Goal: Task Accomplishment & Management: Complete application form

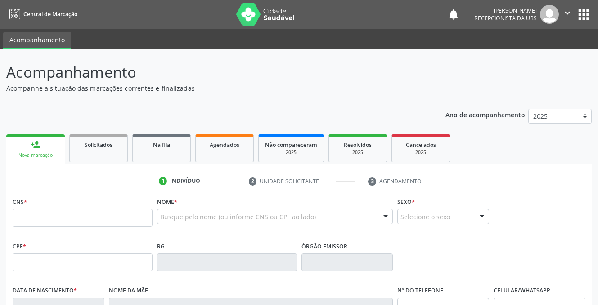
click at [28, 224] on input "text" at bounding box center [83, 218] width 140 height 18
type input "898 0034 2989 4877"
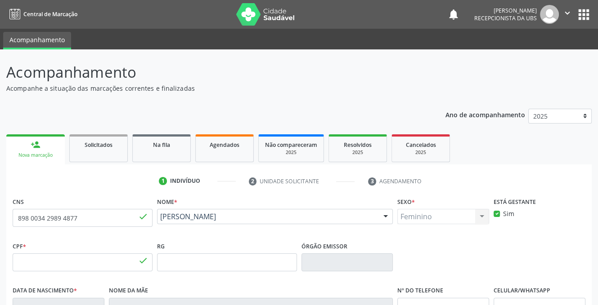
type input "142.904.474-81"
type input "1[DATE]"
type input "[PERSON_NAME]"
type input "[PHONE_NUMBER]"
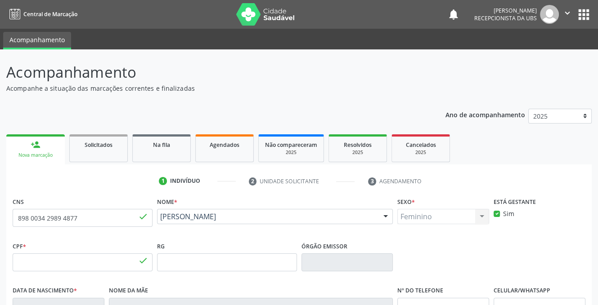
type input "317.082.498-85"
type input "991"
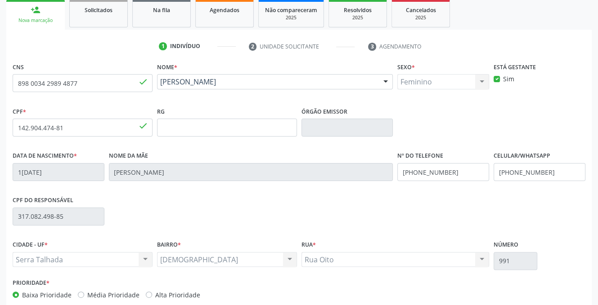
scroll to position [182, 0]
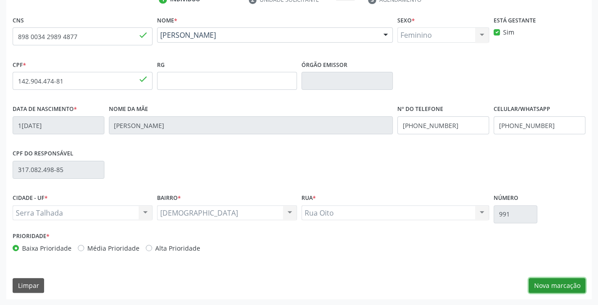
click at [565, 286] on button "Nova marcação" at bounding box center [557, 285] width 57 height 15
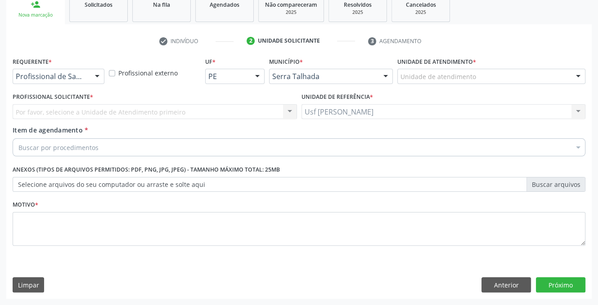
scroll to position [140, 0]
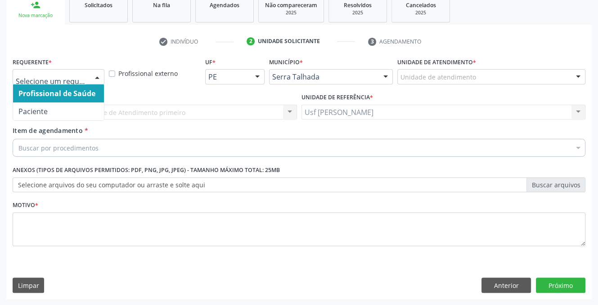
click at [95, 77] on div at bounding box center [96, 77] width 13 height 15
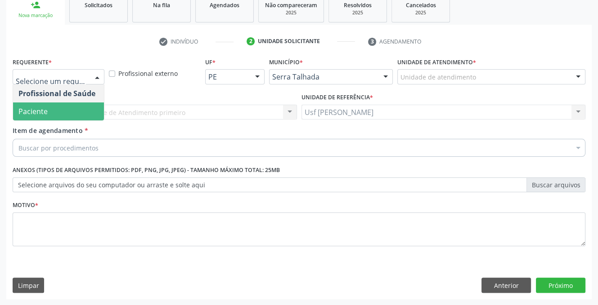
click at [68, 110] on span "Paciente" at bounding box center [58, 112] width 91 height 18
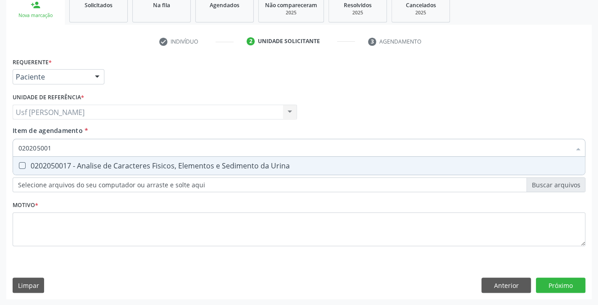
type input "0202050017"
click at [20, 167] on Urina at bounding box center [22, 165] width 7 height 7
click at [19, 167] on Urina "checkbox" at bounding box center [16, 166] width 6 height 6
drag, startPoint x: 309, startPoint y: 161, endPoint x: 306, endPoint y: 173, distance: 12.5
click at [309, 162] on span "0202050017 - Analise de Caracteres Fisicos, Elementos e Sedimento da Urina" at bounding box center [299, 166] width 572 height 18
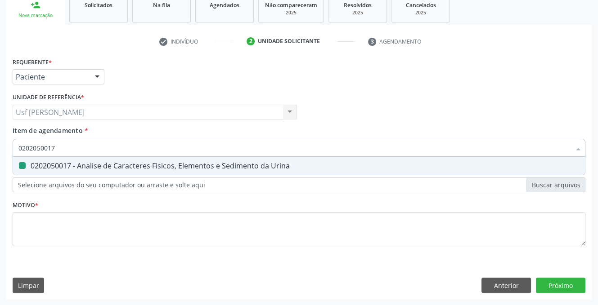
checkbox Urina "false"
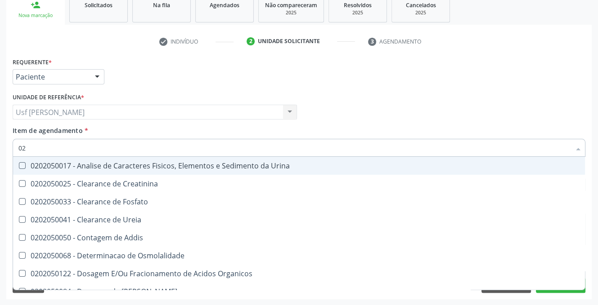
type input "0"
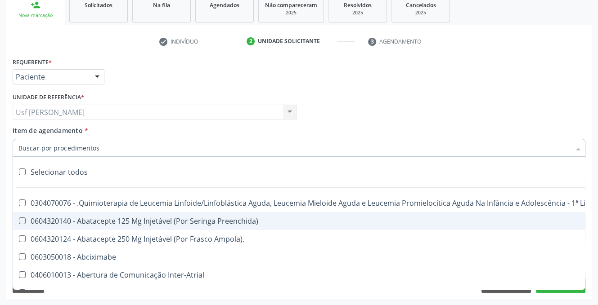
click at [76, 147] on input "Item de agendamento *" at bounding box center [294, 148] width 552 height 18
click at [71, 148] on input "Item de agendamento *" at bounding box center [294, 148] width 552 height 18
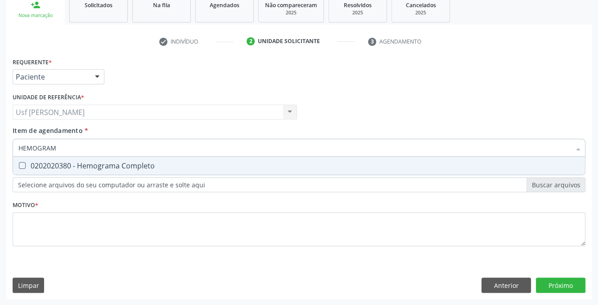
type input "HEMOGRAMA"
click at [19, 165] on Completo at bounding box center [22, 165] width 7 height 7
click at [18, 165] on Completo "checkbox" at bounding box center [16, 166] width 6 height 6
checkbox Completo "true"
type input "HEMOG"
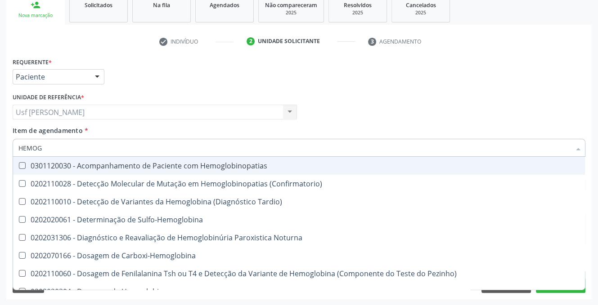
checkbox Hemoglobinopatias "false"
type input "HEMO"
checkbox Completo "false"
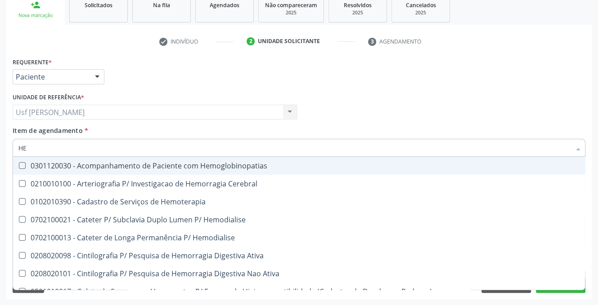
type input "H"
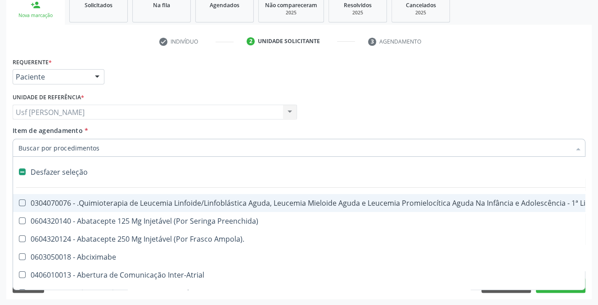
checkbox Aparentado "false"
checkbox Pâncreas "false"
type input "020"
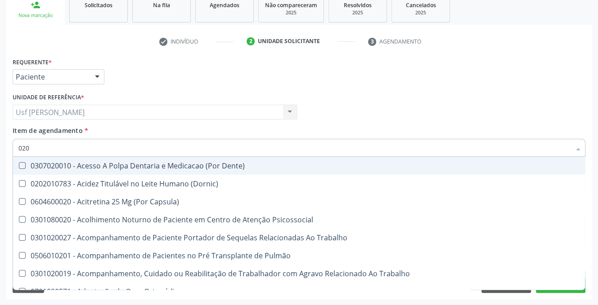
checkbox Completo "true"
type input "020203"
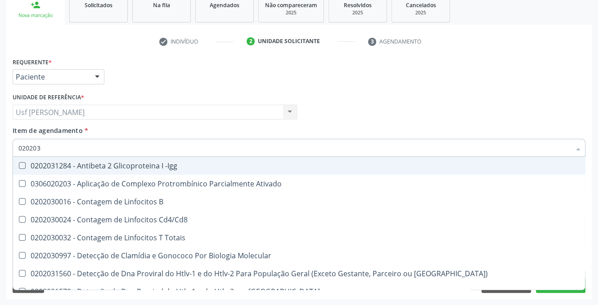
checkbox Completo "true"
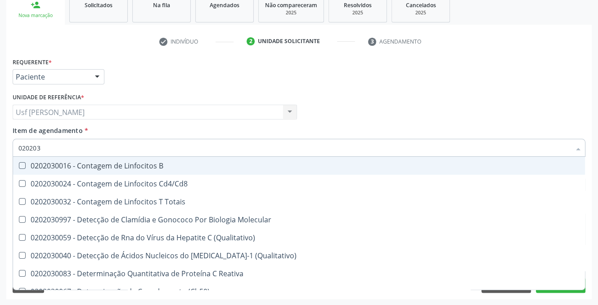
type input "0202030"
checkbox Antiglomerulo "false"
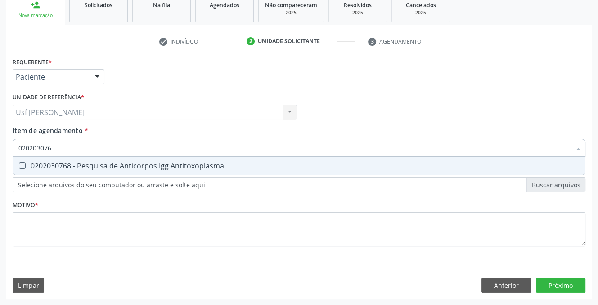
type input "0202030768"
click at [20, 165] on Antitoxoplasma at bounding box center [22, 165] width 7 height 7
click at [19, 165] on Antitoxoplasma "checkbox" at bounding box center [16, 166] width 6 height 6
checkbox Antitoxoplasma "true"
type input "02020307"
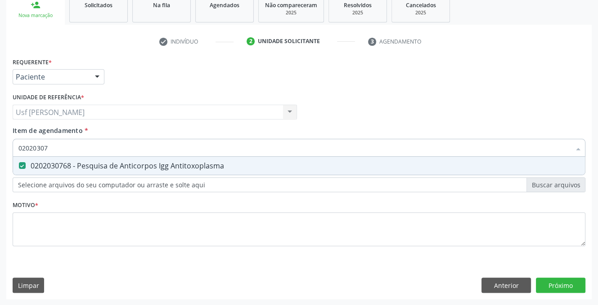
checkbox Antitoxoplasma "false"
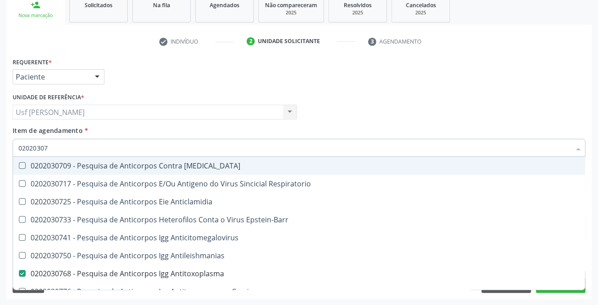
type input "0202030"
checkbox Antitoxoplasma "false"
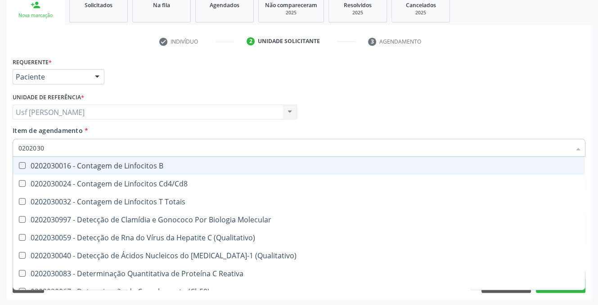
type input "020203"
checkbox Antiglomerulo "true"
checkbox Antitoxoplasma "false"
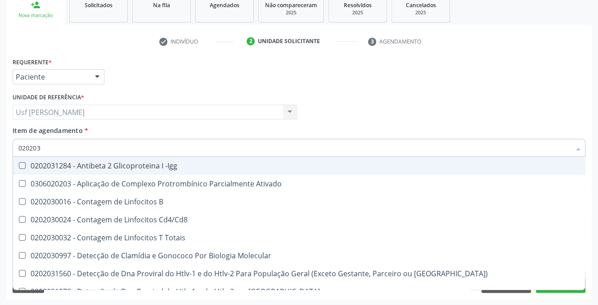
type input "0202030"
checkbox Completo "false"
checkbox \(Ro\) "true"
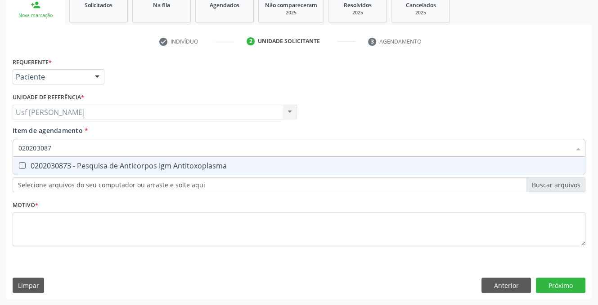
type input "0202030873"
click at [23, 165] on Antitoxoplasma at bounding box center [22, 165] width 7 height 7
click at [19, 165] on Antitoxoplasma "checkbox" at bounding box center [16, 166] width 6 height 6
checkbox Antitoxoplasma "true"
type input "0202030"
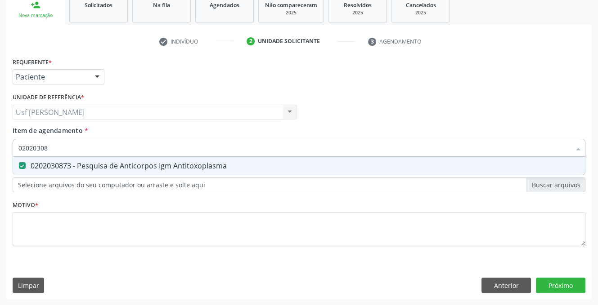
checkbox Antitoxoplasma "false"
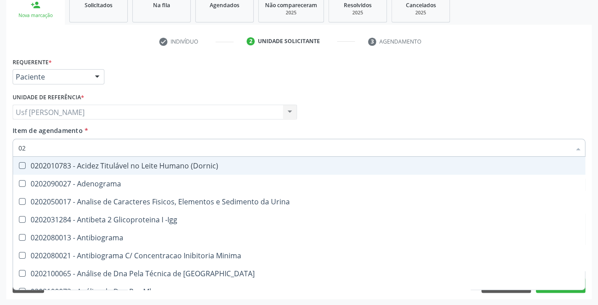
type input "0"
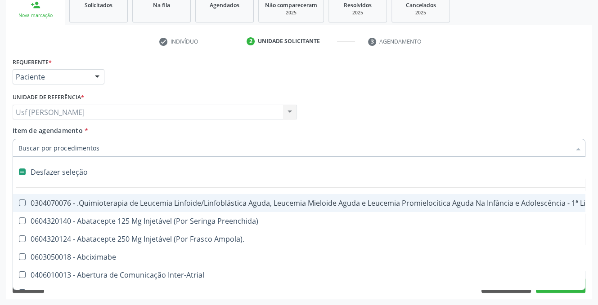
checkbox Níveis\, "false"
checkbox Ayurveda "false"
checkbox População "false"
type input "020"
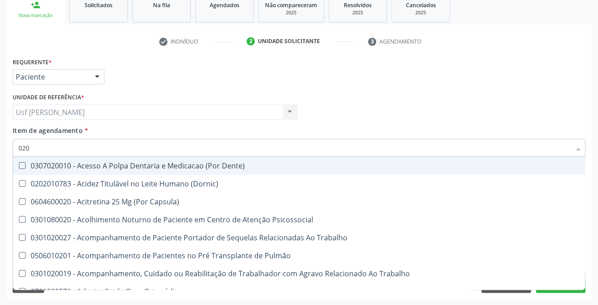
checkbox Completo "true"
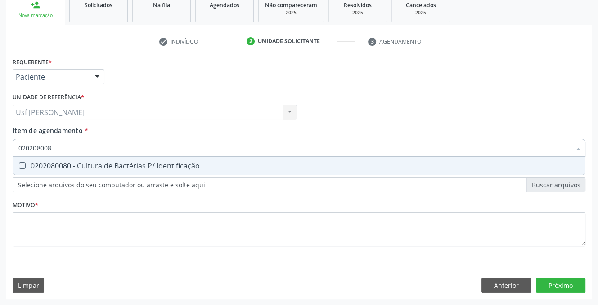
type input "0202080080"
click at [23, 165] on Identificação at bounding box center [22, 165] width 7 height 7
click at [19, 165] on Identificação "checkbox" at bounding box center [16, 166] width 6 height 6
checkbox Identificação "true"
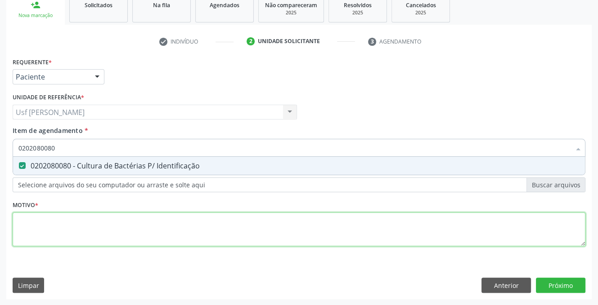
click at [46, 228] on div "Requerente * Paciente Profissional de Saúde Paciente Nenhum resultado encontrad…" at bounding box center [299, 157] width 573 height 204
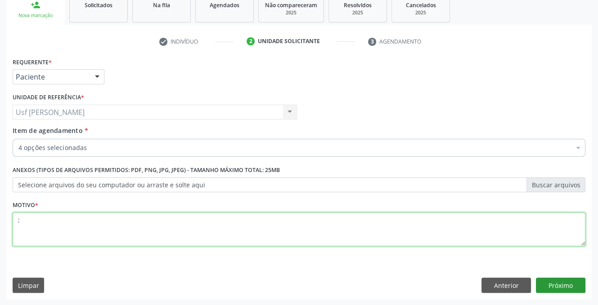
type textarea ";"
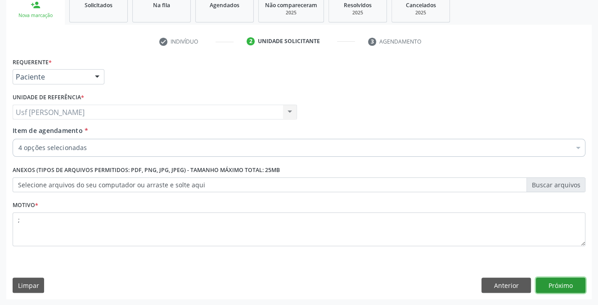
click at [554, 284] on button "Próximo" at bounding box center [560, 285] width 49 height 15
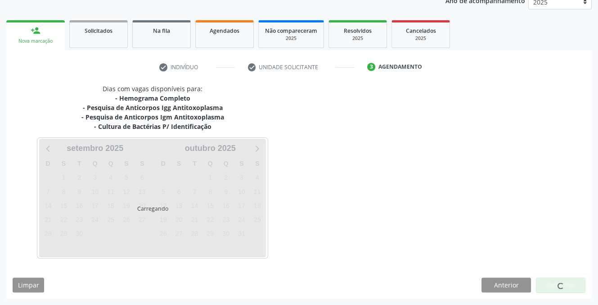
scroll to position [113, 0]
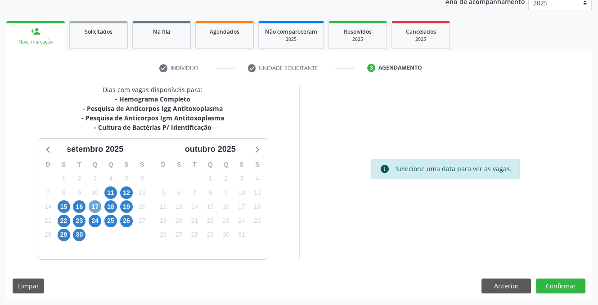
click at [90, 206] on span "17" at bounding box center [95, 207] width 13 height 13
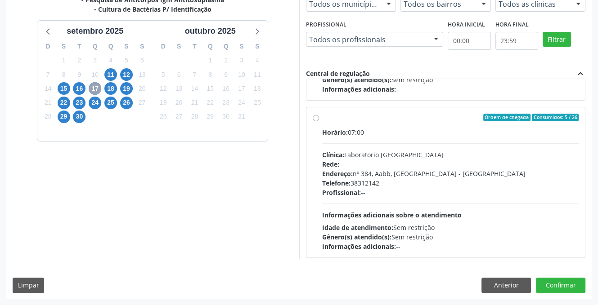
scroll to position [138, 0]
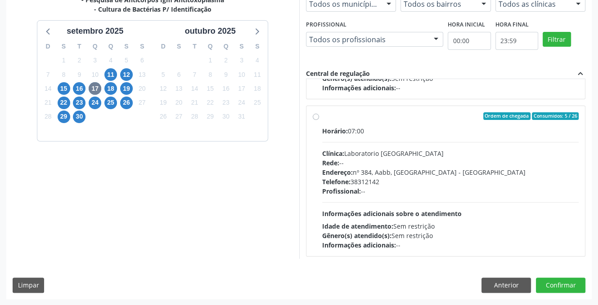
click at [322, 115] on label "Ordem de chegada Consumidos: 5 / 26 Horário: 07:00 Clínica: Laboratorio [GEOGRA…" at bounding box center [450, 181] width 257 height 138
click at [315, 115] on input "Ordem de chegada Consumidos: 5 / 26 Horário: 07:00 Clínica: Laboratorio [GEOGRA…" at bounding box center [316, 116] width 6 height 8
radio input "true"
click at [565, 280] on button "Confirmar" at bounding box center [560, 285] width 49 height 15
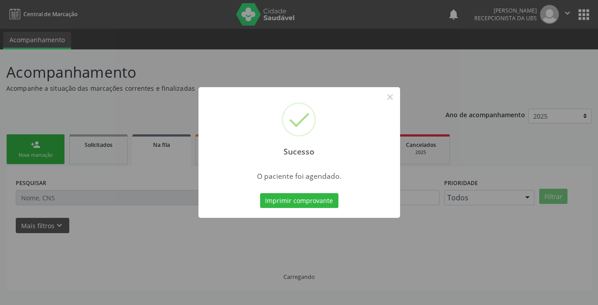
scroll to position [0, 0]
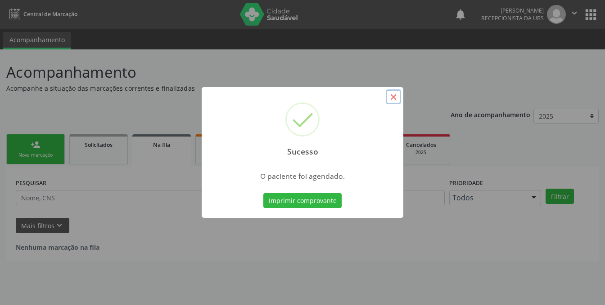
click at [393, 95] on button "×" at bounding box center [392, 97] width 15 height 15
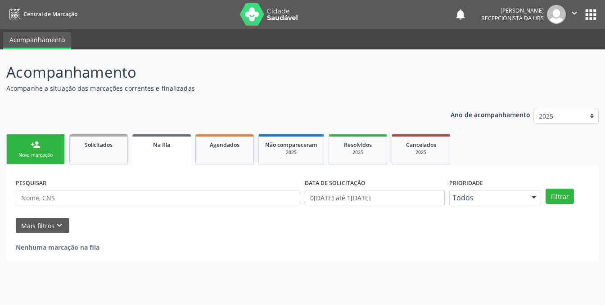
click at [29, 143] on link "person_add Nova marcação" at bounding box center [35, 149] width 58 height 30
click at [25, 147] on link "person_add Nova marcação" at bounding box center [35, 149] width 58 height 30
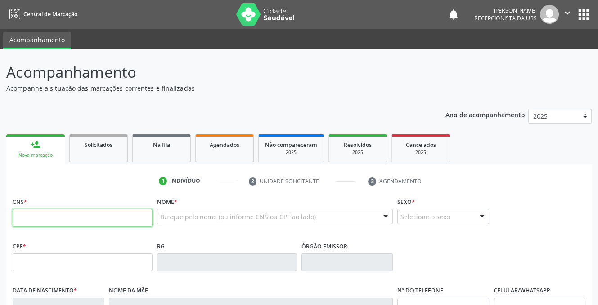
click at [34, 226] on input "text" at bounding box center [83, 218] width 140 height 18
type input "705 0060 8754 3959"
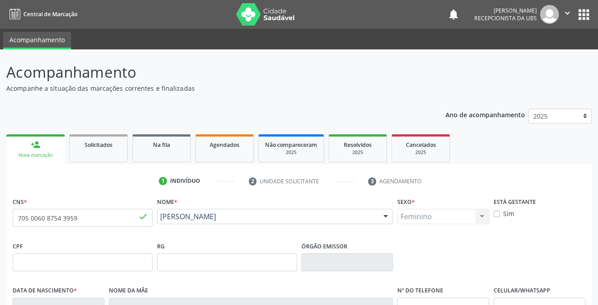
type input "24[DATE]"
type input "[PERSON_NAME]"
type input "[PHONE_NUMBER]"
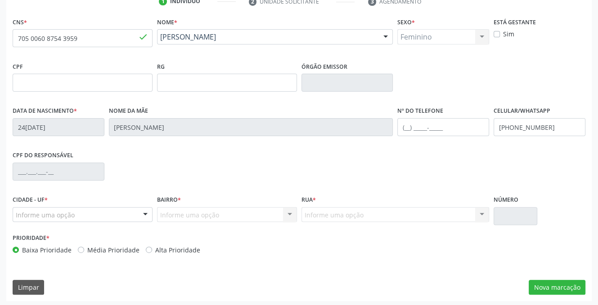
scroll to position [182, 0]
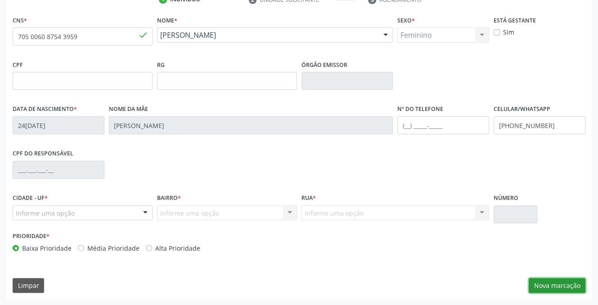
click at [534, 282] on button "Nova marcação" at bounding box center [557, 285] width 57 height 15
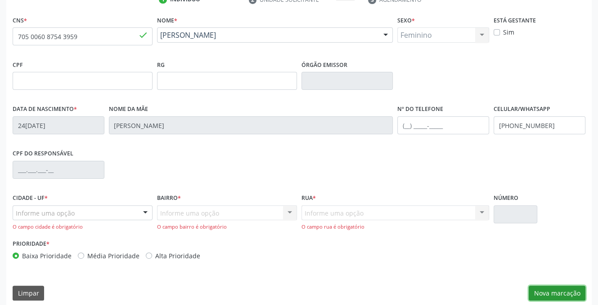
click at [532, 291] on button "Nova marcação" at bounding box center [557, 293] width 57 height 15
click at [163, 214] on div "Informe uma opção Nenhum resultado encontrado para: " " Nenhuma opção encontrad…" at bounding box center [227, 219] width 140 height 26
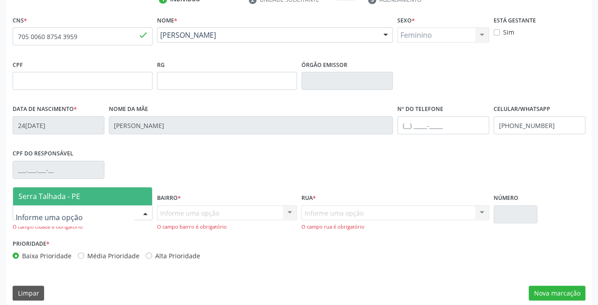
click at [147, 211] on div at bounding box center [145, 213] width 13 height 15
click at [99, 197] on span "Serra Talhada - PE" at bounding box center [82, 197] width 139 height 18
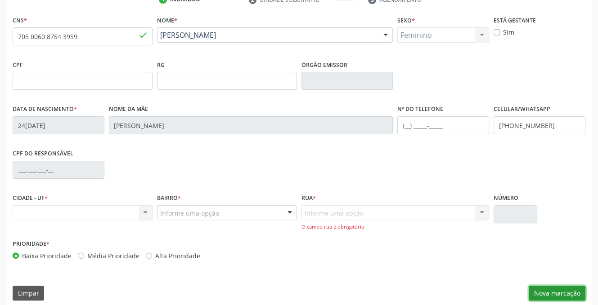
click at [547, 291] on button "Nova marcação" at bounding box center [557, 293] width 57 height 15
click at [540, 293] on button "Nova marcação" at bounding box center [557, 293] width 57 height 15
click at [28, 216] on div "Nenhum resultado encontrado para: " " Não há nenhuma opção para ser exibida." at bounding box center [83, 213] width 140 height 15
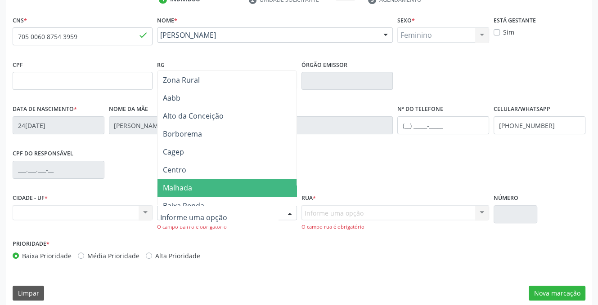
click at [178, 185] on span "Malhada" at bounding box center [177, 188] width 29 height 10
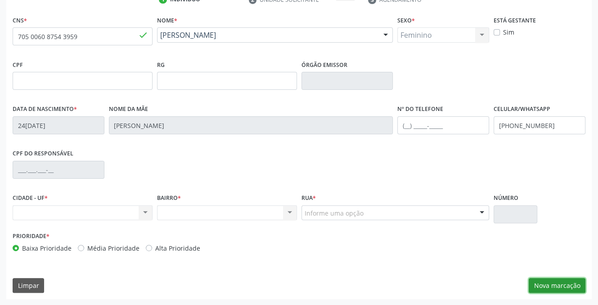
click at [558, 285] on button "Nova marcação" at bounding box center [557, 285] width 57 height 15
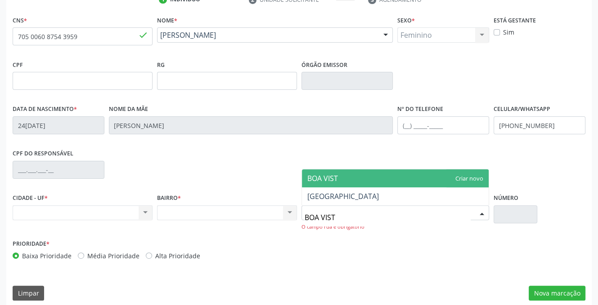
type input "BOA VISTA"
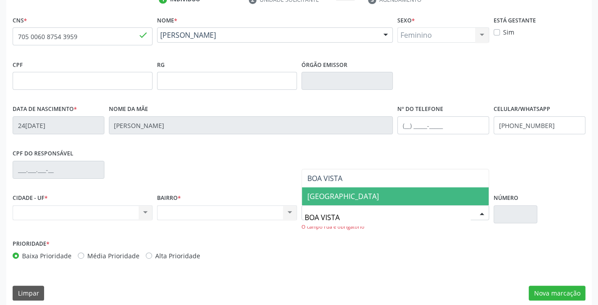
click at [312, 194] on span "[GEOGRAPHIC_DATA]" at bounding box center [343, 197] width 72 height 10
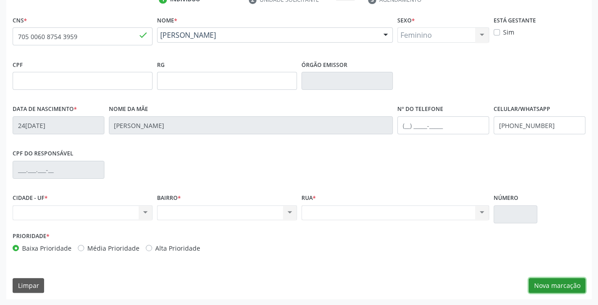
drag, startPoint x: 555, startPoint y: 279, endPoint x: 555, endPoint y: 287, distance: 7.2
click at [555, 287] on button "Nova marcação" at bounding box center [557, 285] width 57 height 15
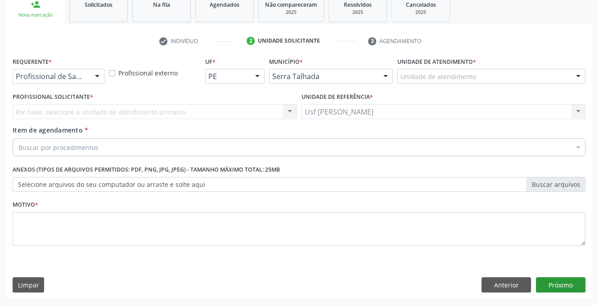
scroll to position [140, 0]
click at [97, 76] on div at bounding box center [96, 77] width 13 height 15
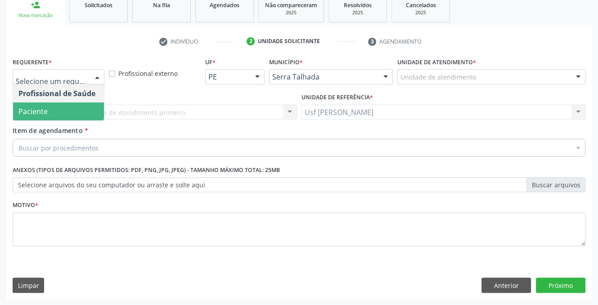
click at [72, 116] on span "Paciente" at bounding box center [58, 112] width 91 height 18
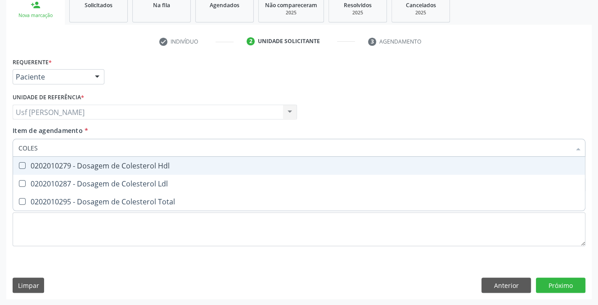
type input "COLEST"
click at [22, 164] on Hdl at bounding box center [22, 165] width 7 height 7
click at [19, 164] on Hdl "checkbox" at bounding box center [16, 166] width 6 height 6
checkbox Hdl "true"
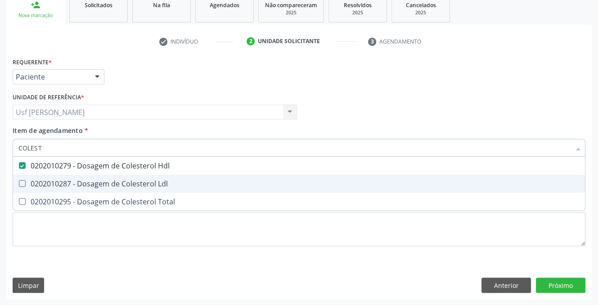
click at [18, 182] on div at bounding box center [16, 183] width 7 height 7
checkbox Ldl "true"
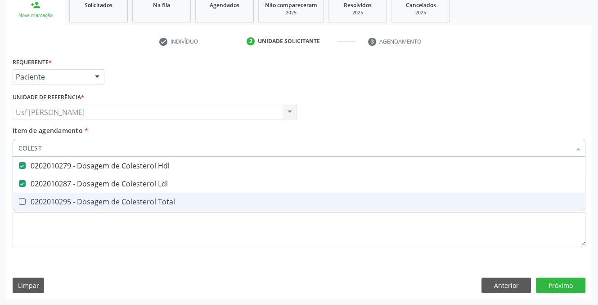
click at [20, 204] on Total at bounding box center [22, 201] width 7 height 7
click at [19, 204] on Total "checkbox" at bounding box center [16, 202] width 6 height 6
checkbox Total "true"
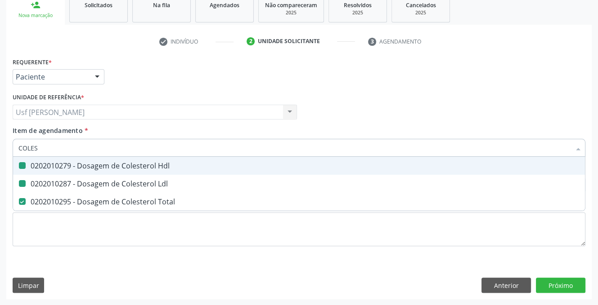
type input "COLE"
checkbox Hdl "false"
checkbox Ldl "false"
checkbox Total "false"
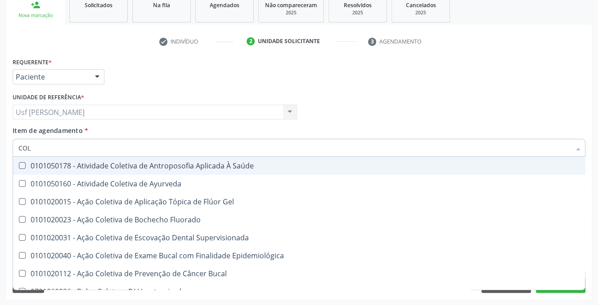
type input "CO"
checkbox Hdl "false"
checkbox Ldl "false"
checkbox Total "false"
type input "C"
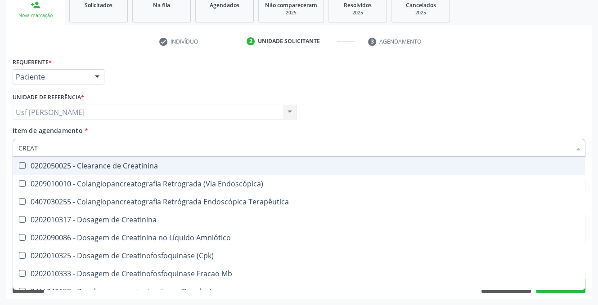
type input "CREATI"
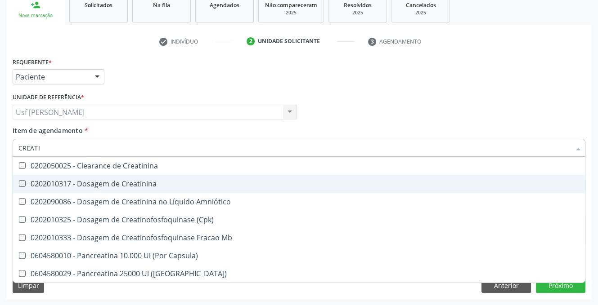
click at [23, 184] on Creatinina at bounding box center [22, 183] width 7 height 7
click at [19, 184] on Creatinina "checkbox" at bounding box center [16, 184] width 6 height 6
checkbox Creatinina "true"
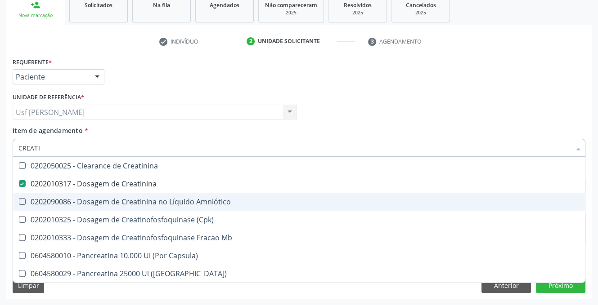
type input "CREAT"
checkbox Creatinina "false"
checkbox \(Cpk\) "true"
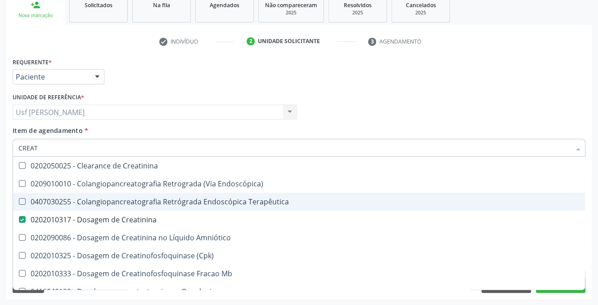
type input "CREA"
checkbox Creatinina "false"
checkbox Mb "true"
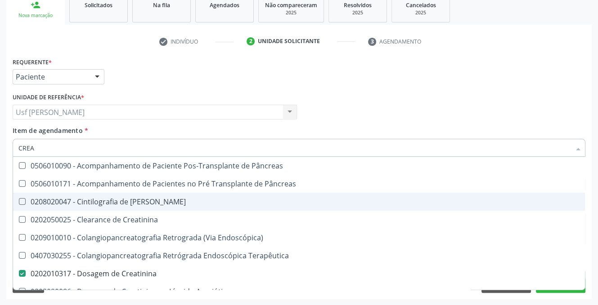
type input "CRE"
checkbox Creatinina "false"
checkbox Oncologia "true"
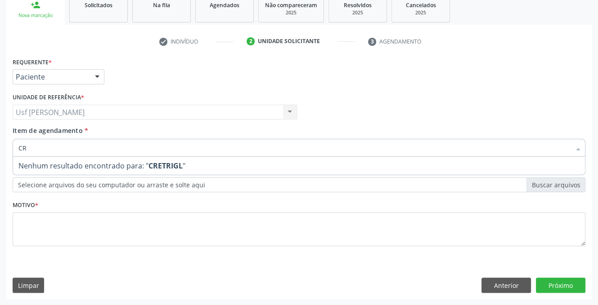
type input "C"
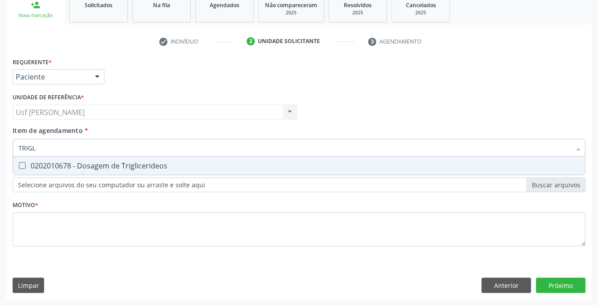
type input "TRIGLI"
click at [22, 166] on Triglicerideos at bounding box center [22, 165] width 7 height 7
click at [19, 166] on Triglicerideos "checkbox" at bounding box center [16, 166] width 6 height 6
checkbox Triglicerideos "true"
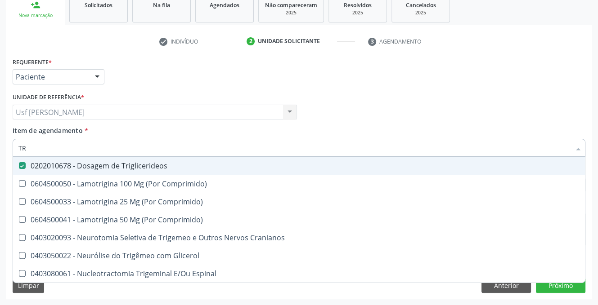
type input "T"
checkbox Triglicerideos "false"
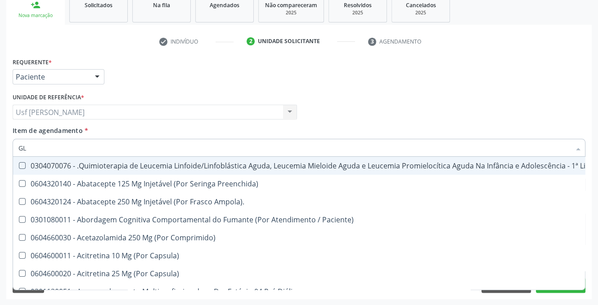
type input "GLI"
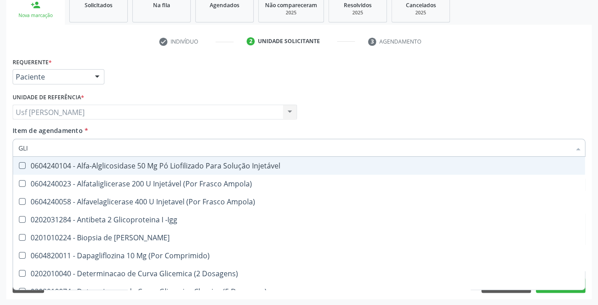
checkbox Triglicerideos "true"
type input "GLIC"
checkbox Derrames "true"
checkbox Triglicerideos "false"
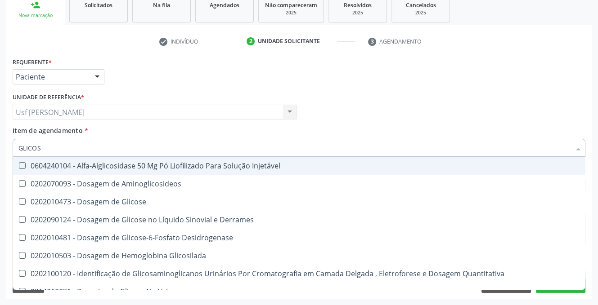
type input "GLICOSE"
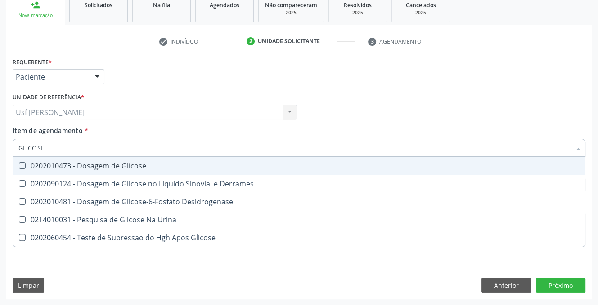
click at [22, 166] on Glicose at bounding box center [22, 165] width 7 height 7
click at [19, 166] on Glicose "checkbox" at bounding box center [16, 166] width 6 height 6
checkbox Glicose "true"
type input "GLICOS"
checkbox Glicose "false"
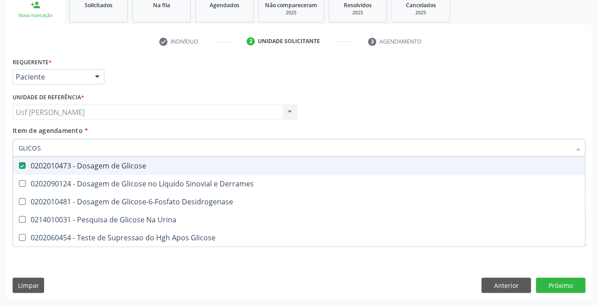
checkbox Desidrogenase "true"
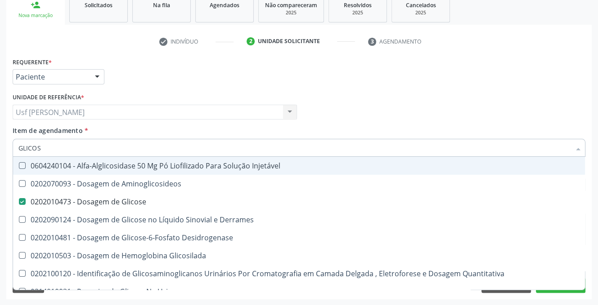
type input "GLICO"
checkbox Glicose "false"
checkbox Glicosilada "true"
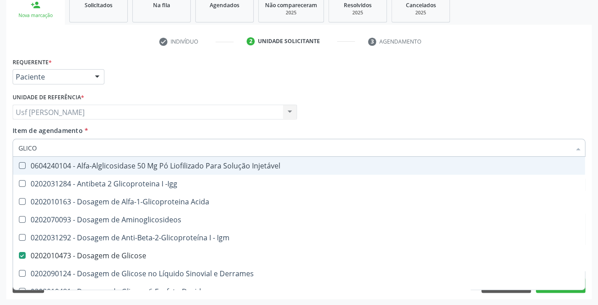
type input "GLIC"
checkbox Glicose "false"
checkbox Glicose "true"
type input "GLI"
checkbox Glicose "false"
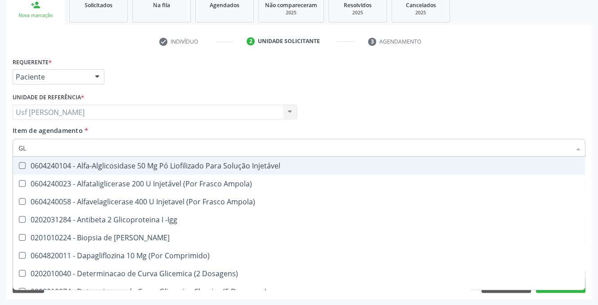
type input "G"
checkbox Glicose "false"
checkbox Triglicerideos "false"
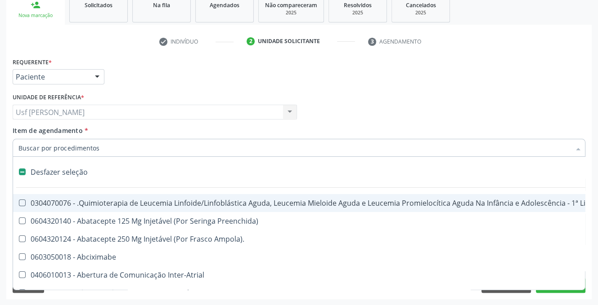
click at [109, 147] on input "Item de agendamento *" at bounding box center [294, 148] width 552 height 18
type input "020"
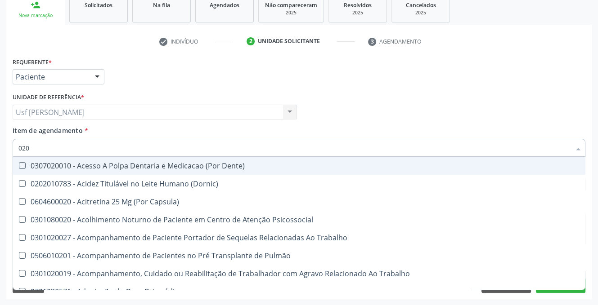
checkbox Hdl "true"
checkbox Ldl "true"
checkbox Total "true"
checkbox Creatinina "true"
checkbox Glicose "true"
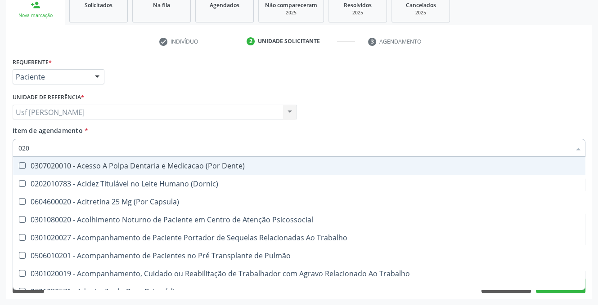
checkbox Triglicerideos "true"
checkbox Tendao "false"
checkbox Amniótico "false"
checkbox Espermograma "false"
checkbox Cerebral "false"
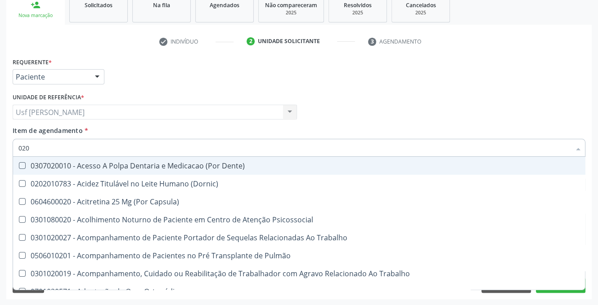
checkbox Segmento\) "false"
checkbox Semana\) "false"
type input "020201"
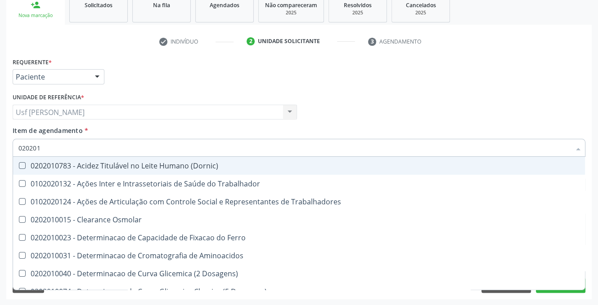
checkbox Hdl "true"
checkbox Ldl "true"
checkbox Total "true"
checkbox Creatinina "true"
checkbox Glicose "true"
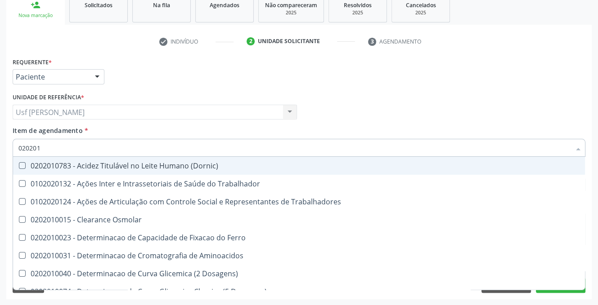
checkbox Triglicerideos "true"
type input "0202010"
checkbox Circulante "true"
checkbox III "true"
checkbox Fracoes "true"
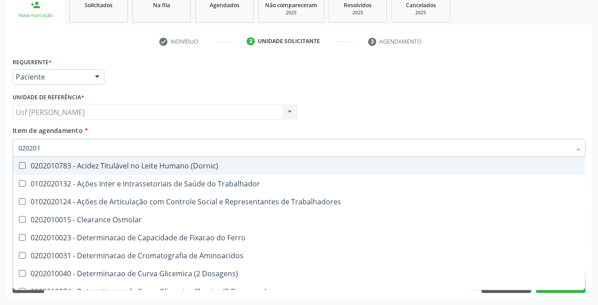
checkbox Ionizavel "true"
checkbox Hdl "false"
checkbox Ldl "false"
checkbox Total "false"
checkbox Creatinina "false"
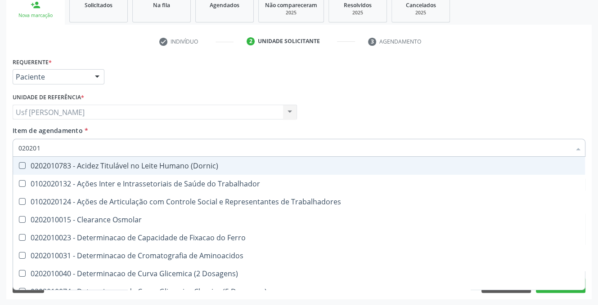
checkbox II "true"
checkbox Glicose "false"
checkbox Muco-Proteinas "true"
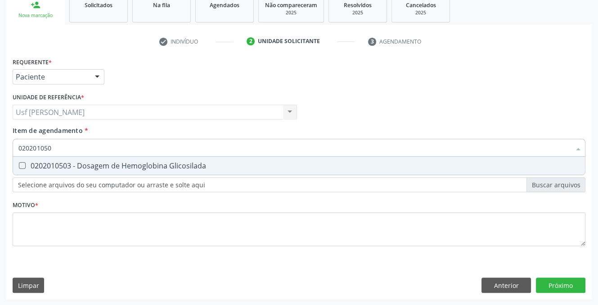
type input "0202010503"
click at [27, 166] on div "0202010503 - Dosagem de Hemoglobina Glicosilada" at bounding box center [298, 165] width 561 height 7
checkbox Glicosilada "true"
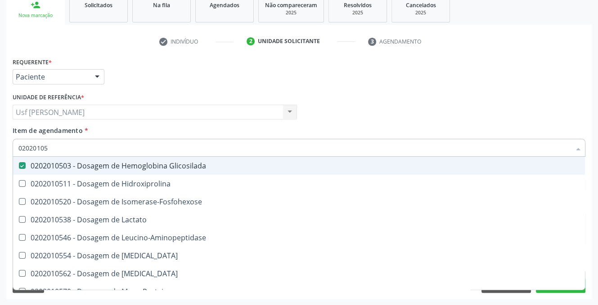
type input "0202010"
checkbox Glicosilada "false"
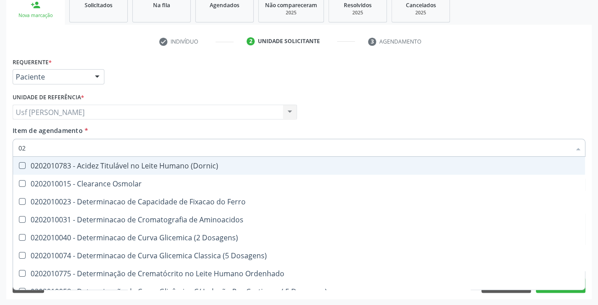
type input "0"
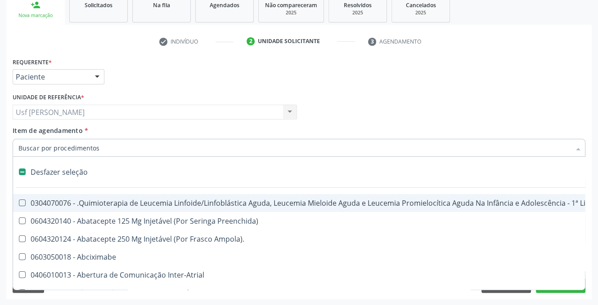
checkbox Queimado "false"
checkbox Bilateral "false"
checkbox Queimado "false"
checkbox Coração "false"
checkbox Autogênico "false"
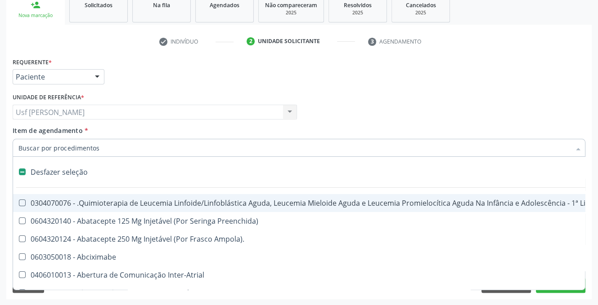
checkbox Pulmão "false"
checkbox Pâncreas "false"
checkbox Multiprofissional "false"
checkbox Osso "false"
checkbox Nutricional "false"
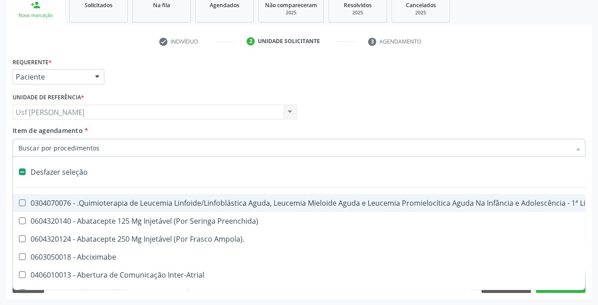
checkbox \(Uaa\)\ "false"
checkbox Complicada "false"
checkbox Trabalho "false"
type input "HE"
checkbox Cística "true"
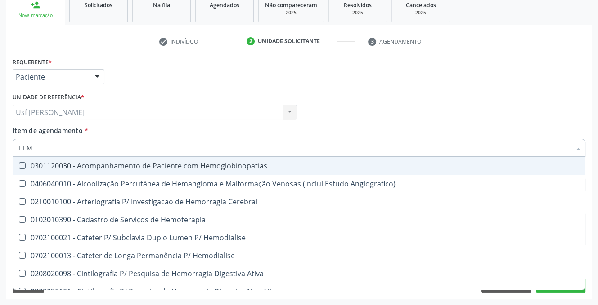
type input "HEMO"
checkbox Hemacias "true"
checkbox Glicosilada "false"
checkbox Hematocrito "false"
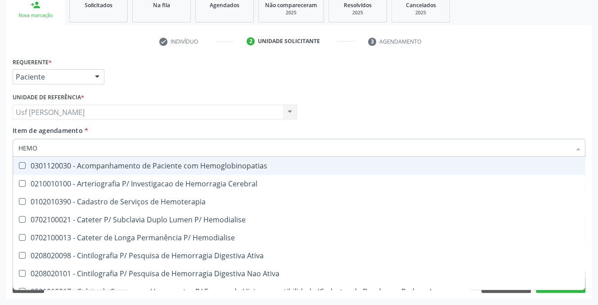
type input "HEMOG"
checkbox Tardio\) "true"
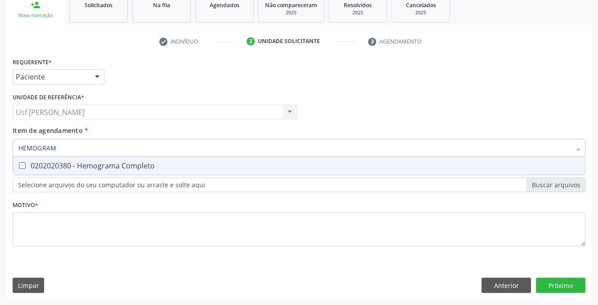
type input "HEMOGRAMA"
click at [21, 165] on Completo at bounding box center [22, 165] width 7 height 7
click at [19, 165] on Completo "checkbox" at bounding box center [16, 166] width 6 height 6
checkbox Completo "true"
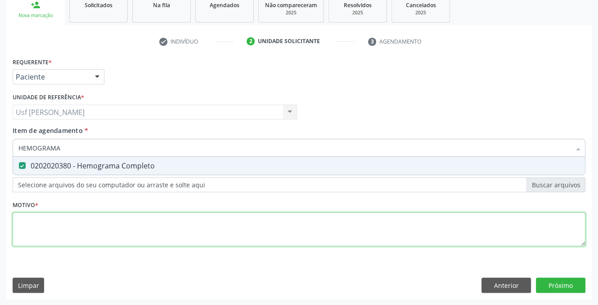
click at [21, 235] on div "Requerente * Paciente Profissional de Saúde Paciente Nenhum resultado encontrad…" at bounding box center [299, 157] width 573 height 204
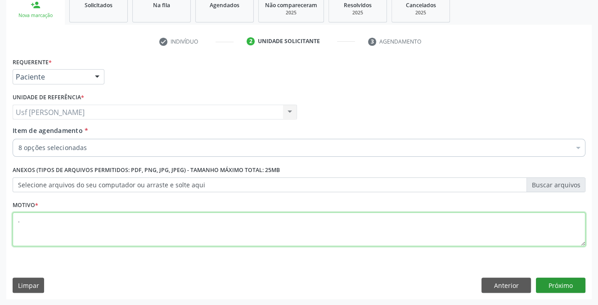
type textarea "."
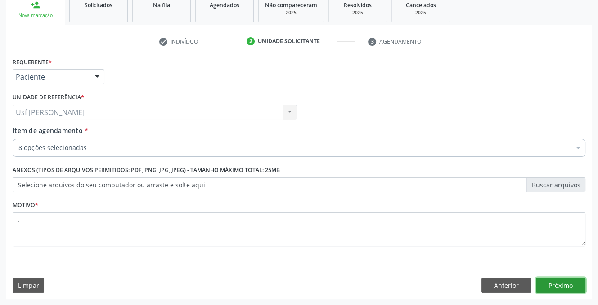
click at [556, 282] on button "Próximo" at bounding box center [560, 285] width 49 height 15
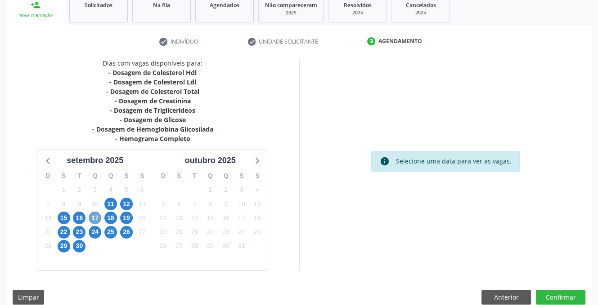
click at [92, 217] on span "17" at bounding box center [95, 218] width 13 height 13
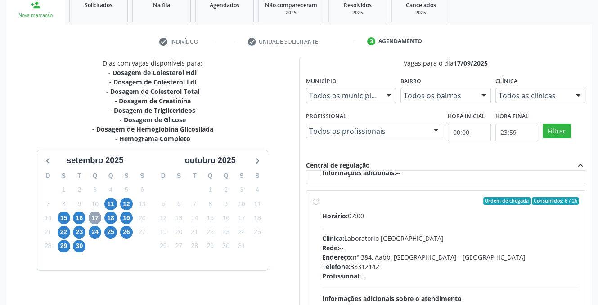
scroll to position [163, 0]
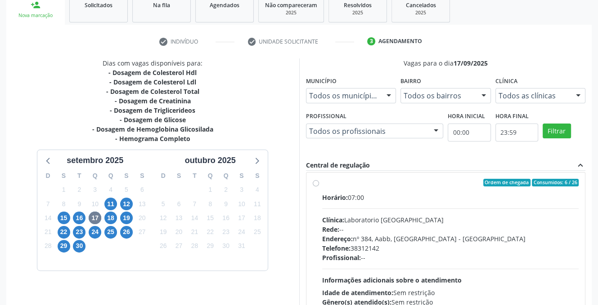
click at [322, 181] on label "Ordem de chegada Consumidos: 6 / 26 Horário: 07:00 Clínica: Laboratorio [GEOGRA…" at bounding box center [450, 248] width 257 height 138
click at [313, 181] on input "Ordem de chegada Consumidos: 6 / 26 Horário: 07:00 Clínica: Laboratorio [GEOGRA…" at bounding box center [316, 183] width 6 height 8
radio input "true"
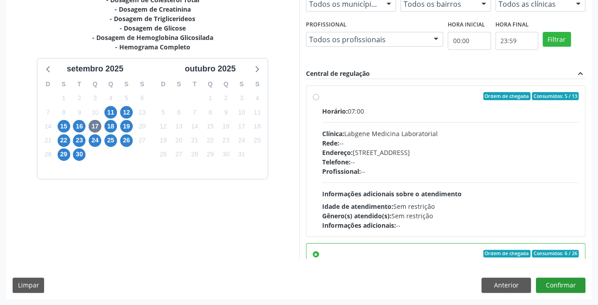
scroll to position [163, 0]
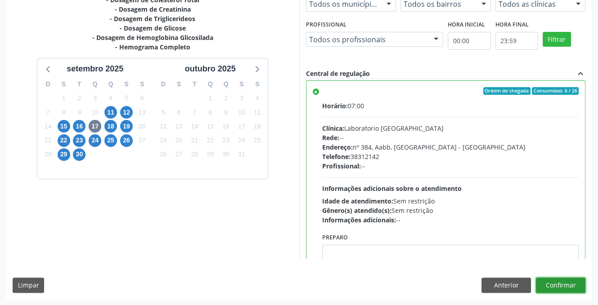
click at [547, 287] on button "Confirmar" at bounding box center [560, 285] width 49 height 15
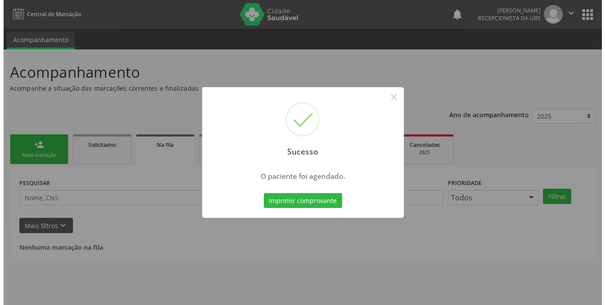
scroll to position [0, 0]
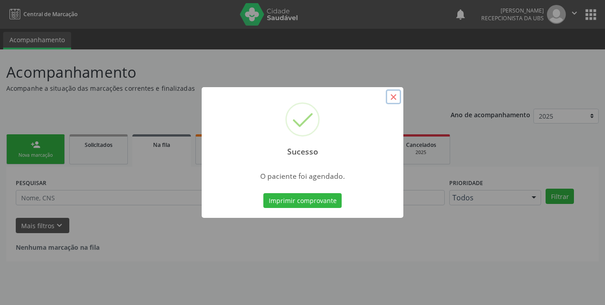
click at [390, 95] on button "×" at bounding box center [392, 97] width 15 height 15
